Goal: Find specific page/section: Find specific page/section

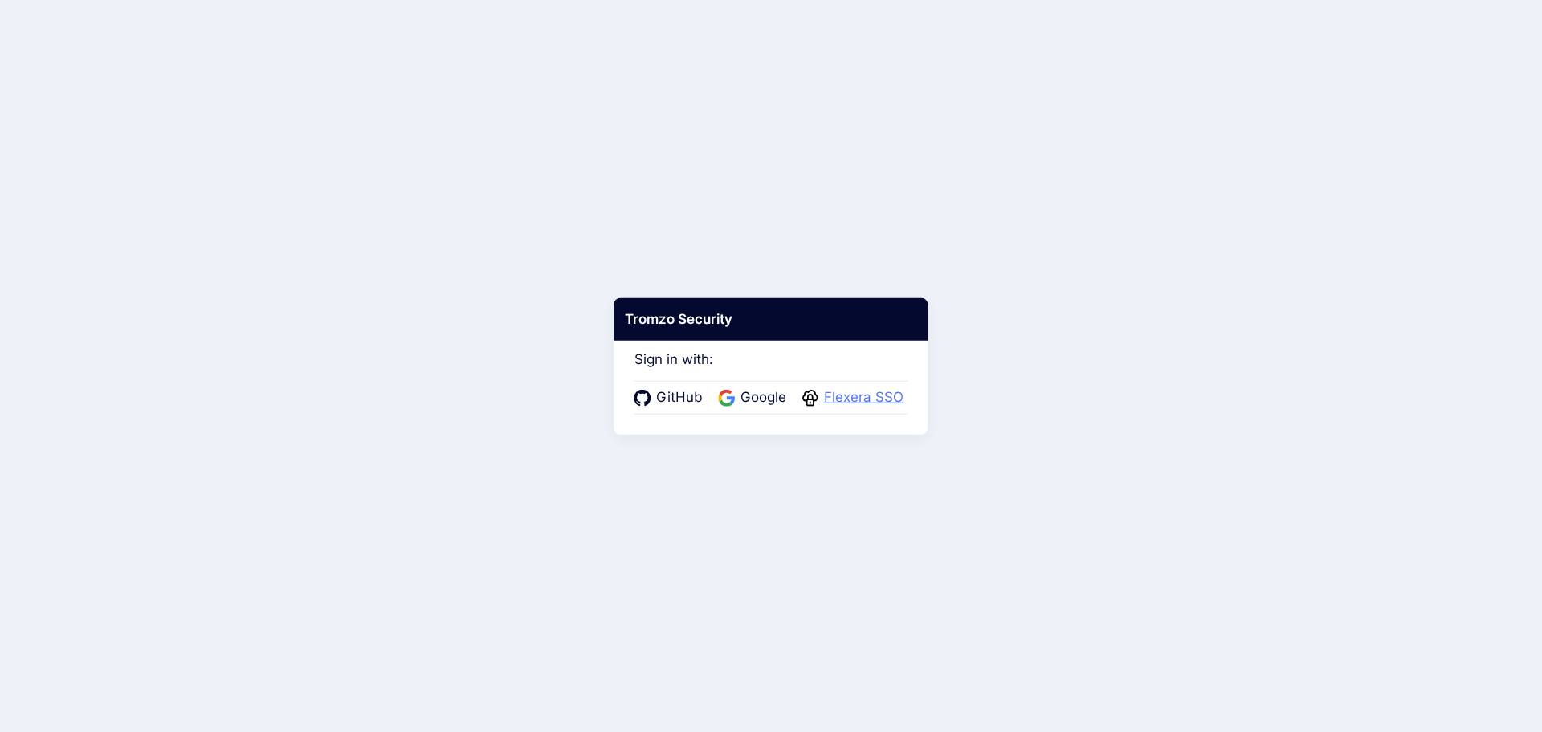
click at [811, 389] on icon at bounding box center [810, 397] width 17 height 17
